Goal: Information Seeking & Learning: Learn about a topic

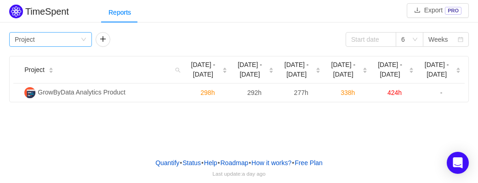
click at [71, 41] on div "Group by Project" at bounding box center [48, 40] width 66 height 14
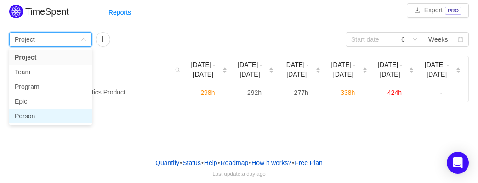
click at [26, 119] on li "Person" at bounding box center [50, 116] width 83 height 15
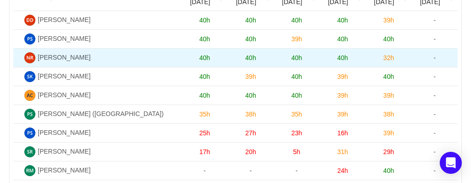
scroll to position [92, 0]
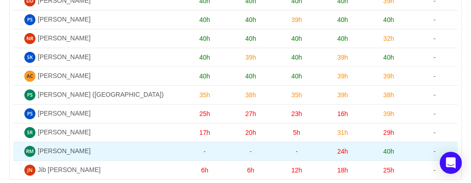
click at [52, 154] on span "[PERSON_NAME]" at bounding box center [64, 151] width 53 height 7
click at [32, 153] on img at bounding box center [29, 151] width 11 height 11
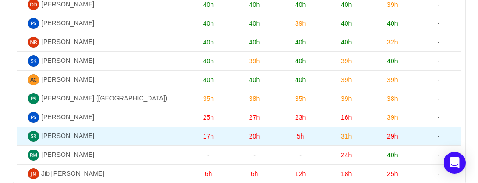
scroll to position [102, 0]
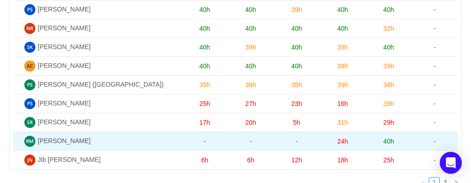
click at [390, 142] on span "40h" at bounding box center [388, 141] width 11 height 7
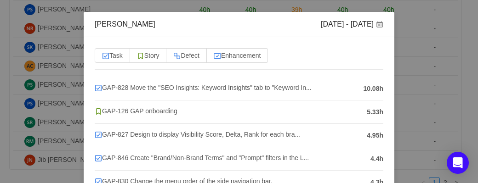
scroll to position [46, 0]
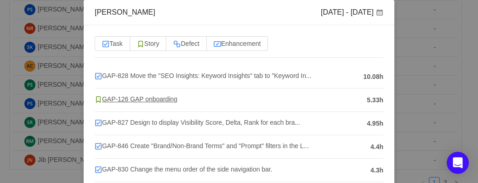
click at [154, 103] on span "GAP-126 GAP onboarding" at bounding box center [136, 99] width 83 height 7
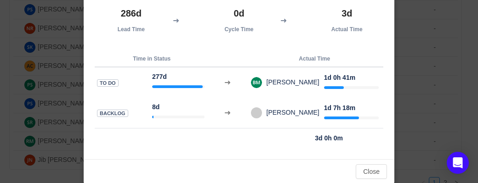
scroll to position [90, 0]
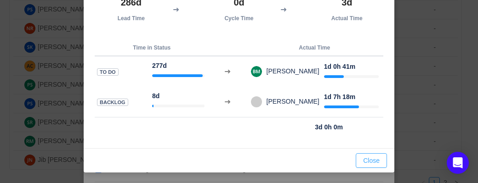
click at [366, 160] on button "Close" at bounding box center [371, 161] width 31 height 15
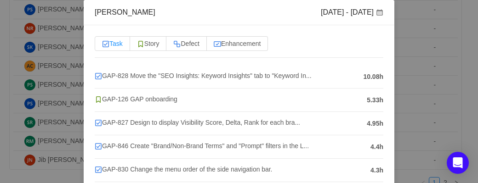
click at [113, 45] on span "Task" at bounding box center [112, 43] width 21 height 7
click at [102, 46] on input "Task" at bounding box center [102, 46] width 0 height 0
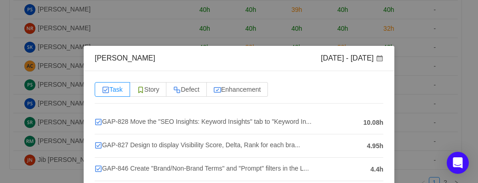
click at [408, 93] on div "[PERSON_NAME] [DATE] - [DATE] Task Story Defect Enhancement GAP-828 Move the "S…" at bounding box center [239, 91] width 478 height 183
